Goal: Submit feedback/report problem

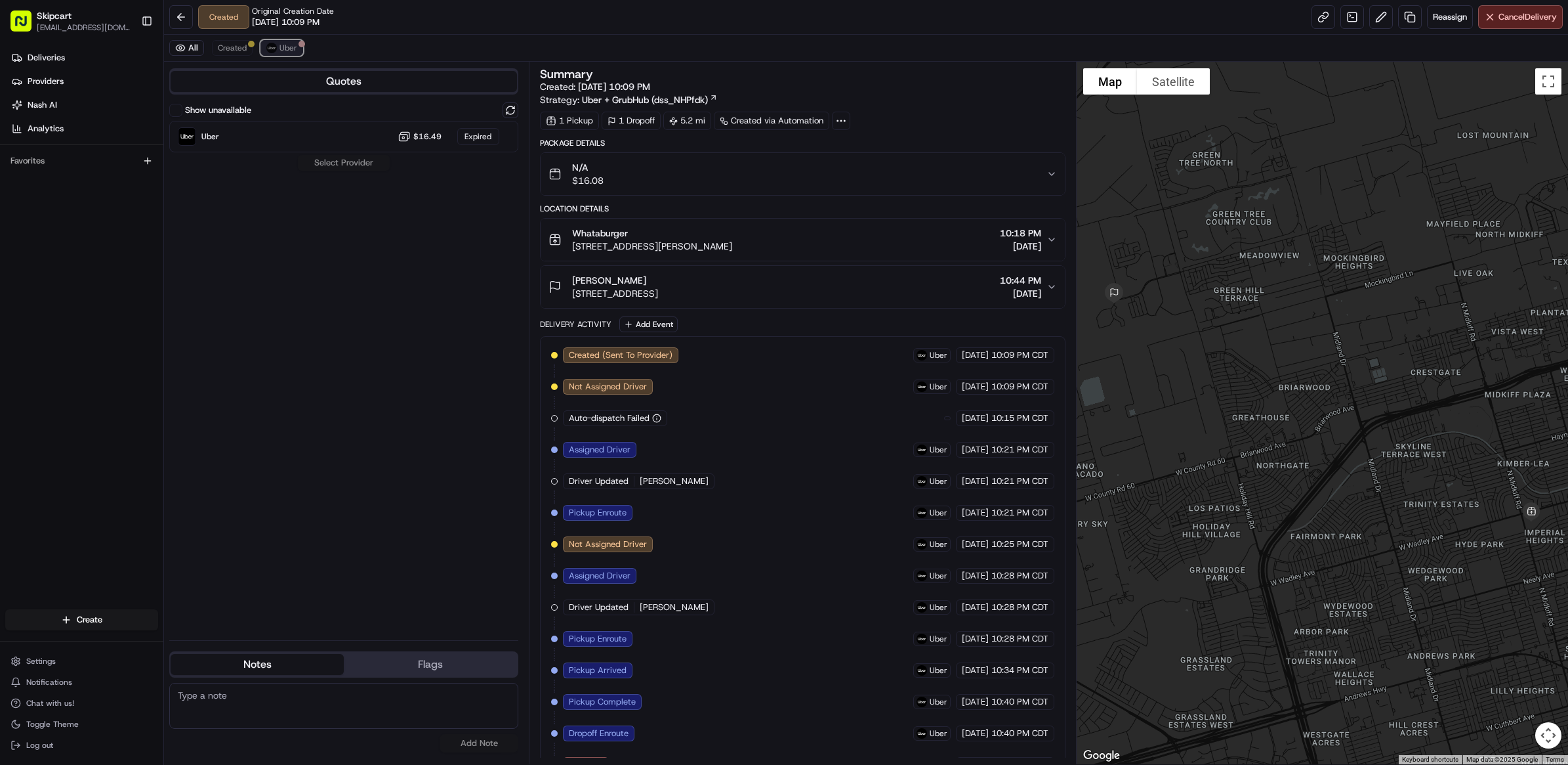
click at [282, 41] on button "Uber" at bounding box center [281, 48] width 43 height 16
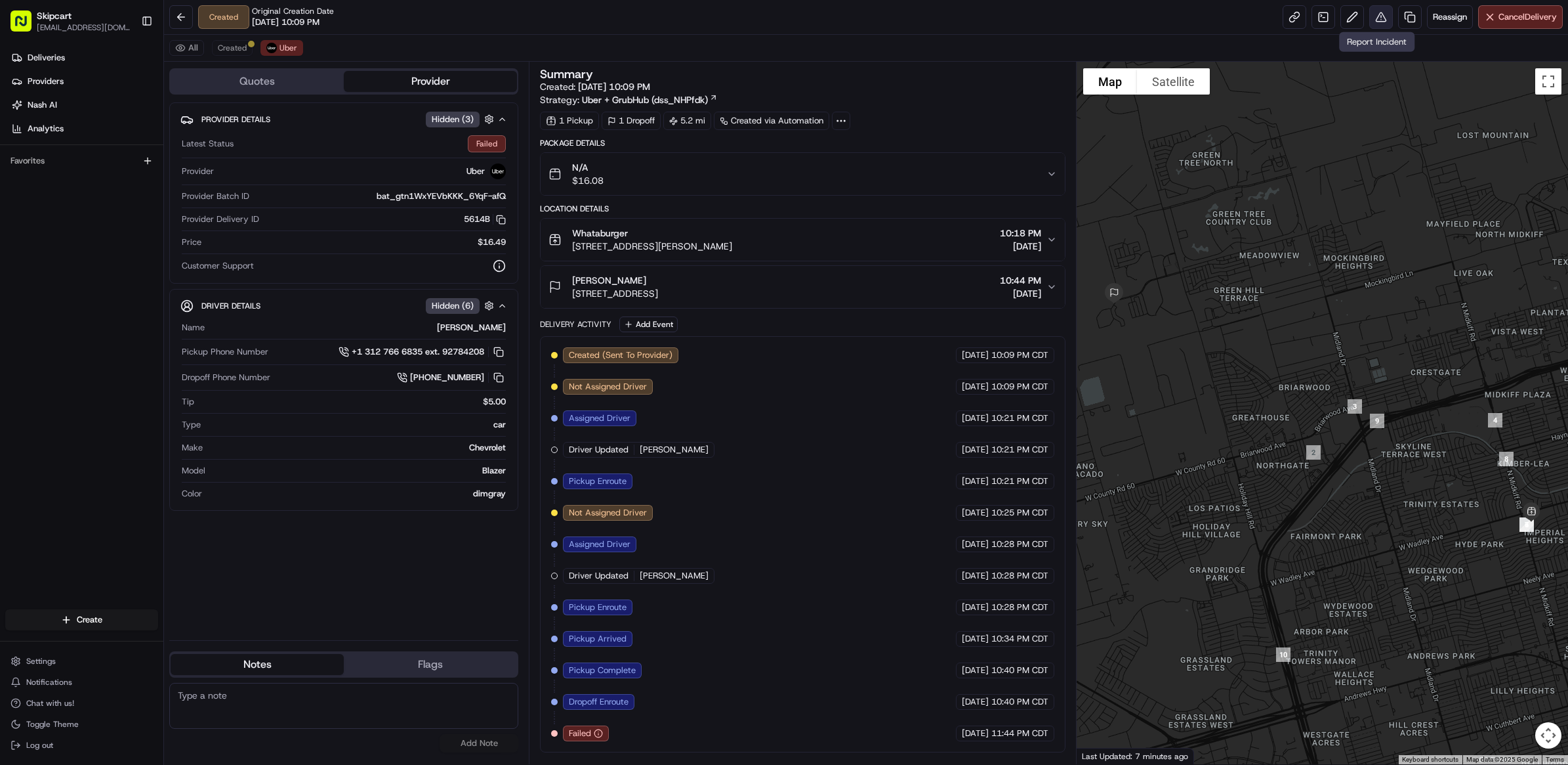
click at [1375, 13] on button at bounding box center [1381, 17] width 24 height 24
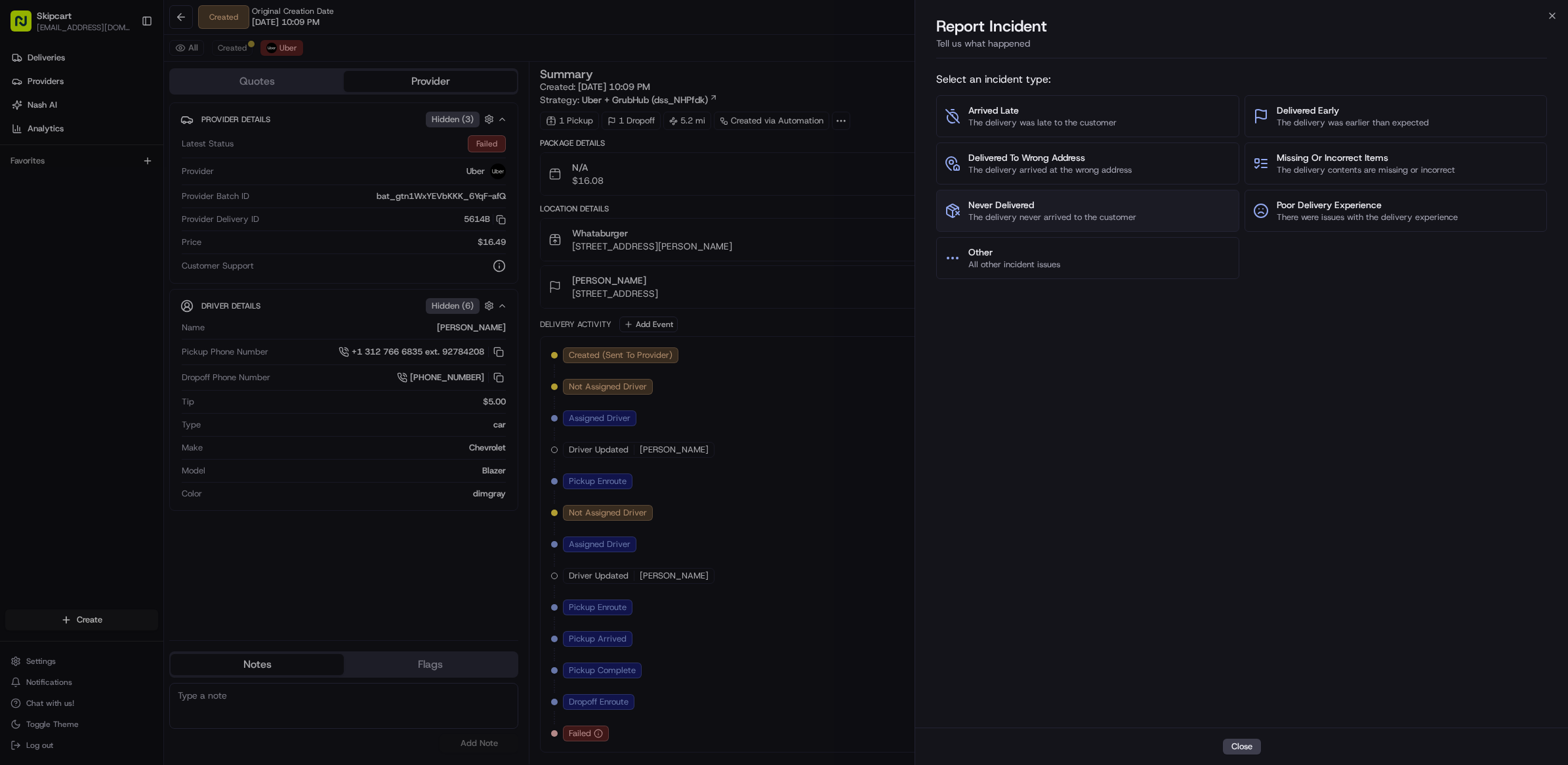
click at [1052, 208] on span "Never Delivered" at bounding box center [1052, 204] width 168 height 13
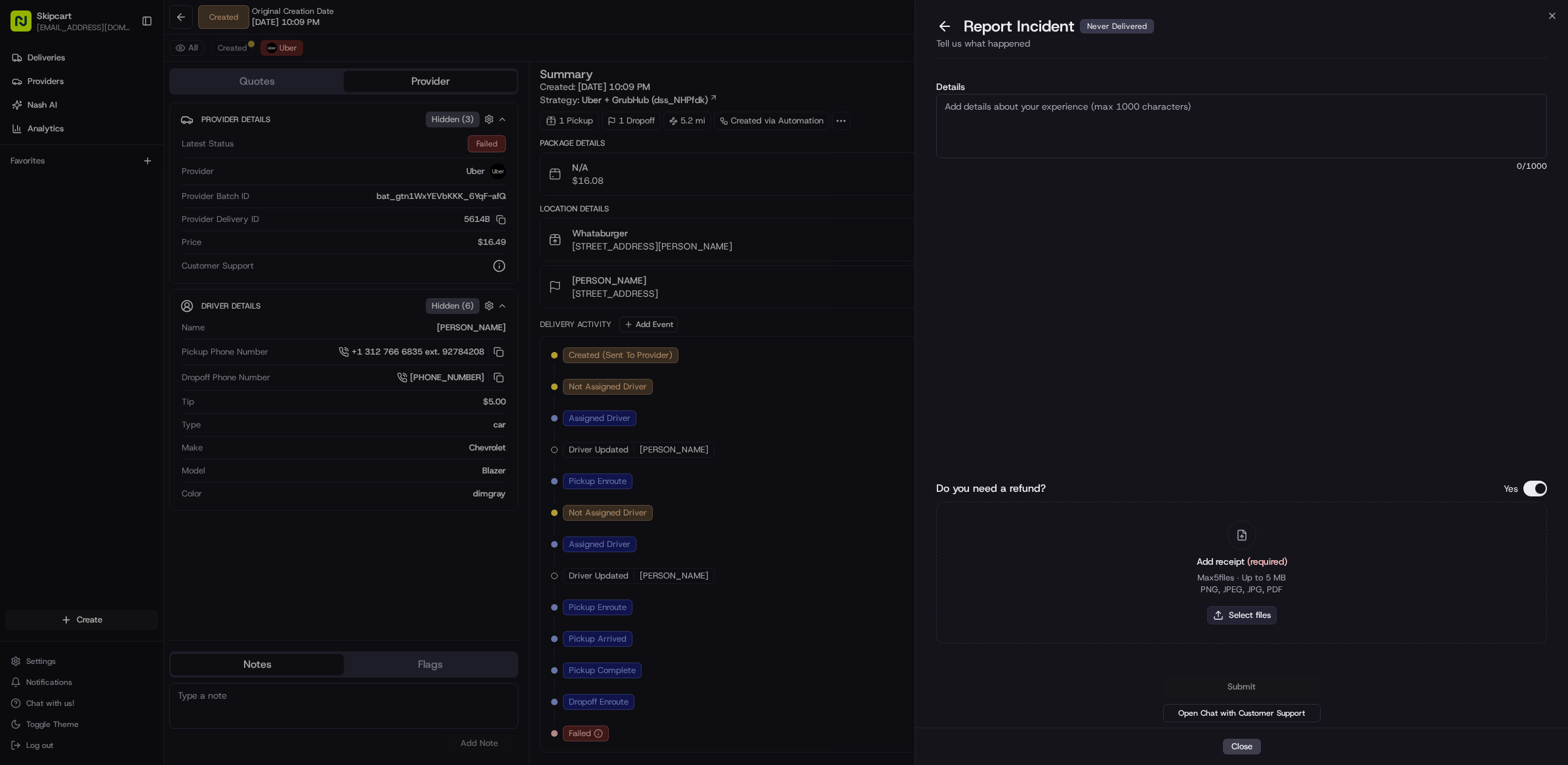
click at [1232, 608] on button "Select files" at bounding box center [1242, 615] width 70 height 18
type input "C:\fakepath\Nash_256.JPG"
click at [1215, 148] on textarea "Details" at bounding box center [1241, 126] width 611 height 65
paste textarea "Customer reported non delivery, driver cancelled off after receiving items. Req…"
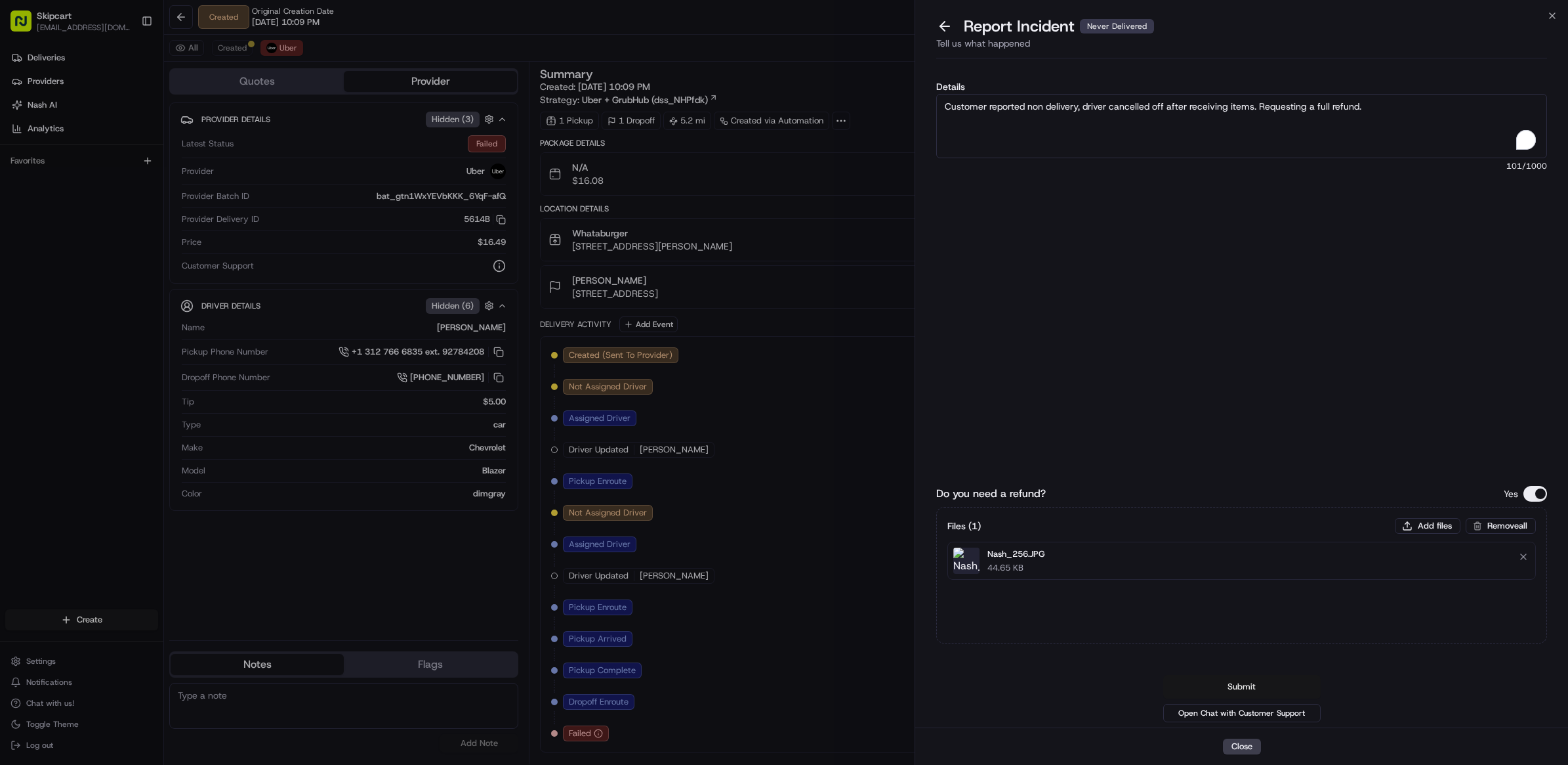
type textarea "Customer reported non delivery, driver cancelled off after receiving items. Req…"
click at [1250, 676] on button "Submit" at bounding box center [1242, 686] width 157 height 24
